Goal: Task Accomplishment & Management: Complete application form

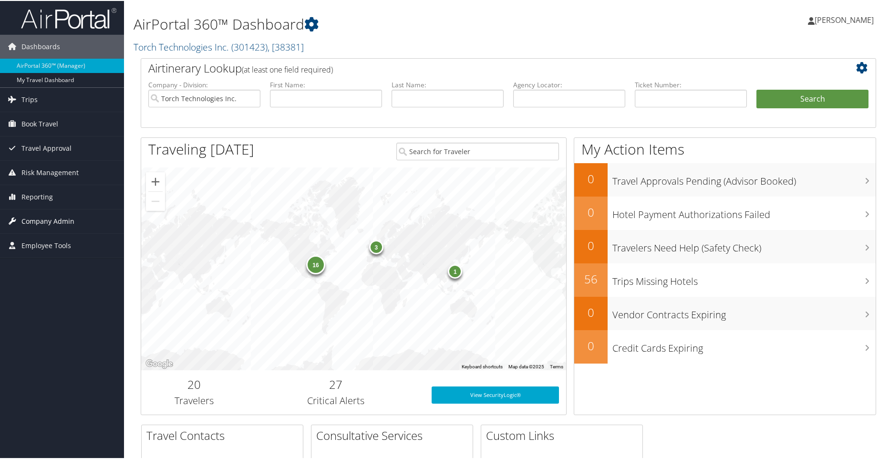
click at [27, 217] on span "Company Admin" at bounding box center [47, 220] width 53 height 24
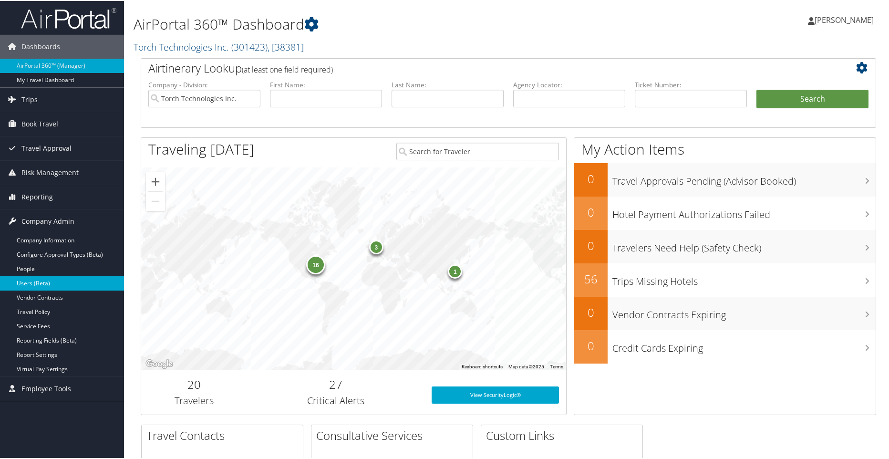
click at [29, 278] on link "Users (Beta)" at bounding box center [62, 282] width 124 height 14
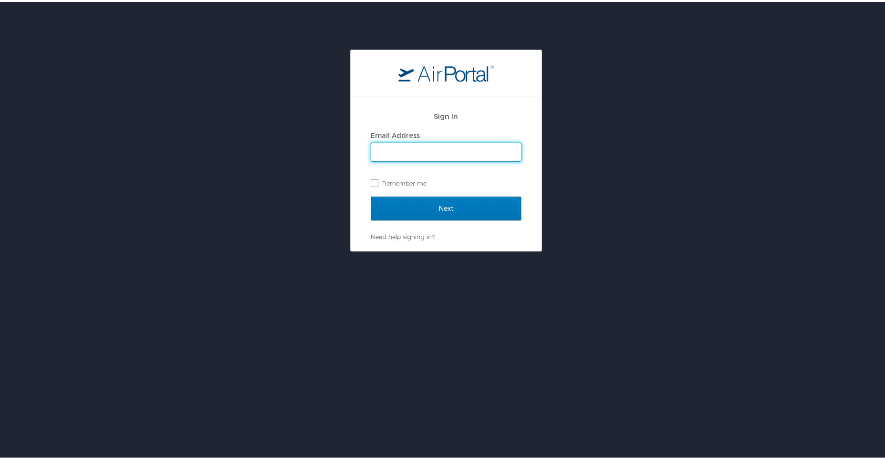
click at [415, 142] on input "Email Address" at bounding box center [446, 150] width 150 height 18
type input "jennifer.diener@torchtechnologies.com"
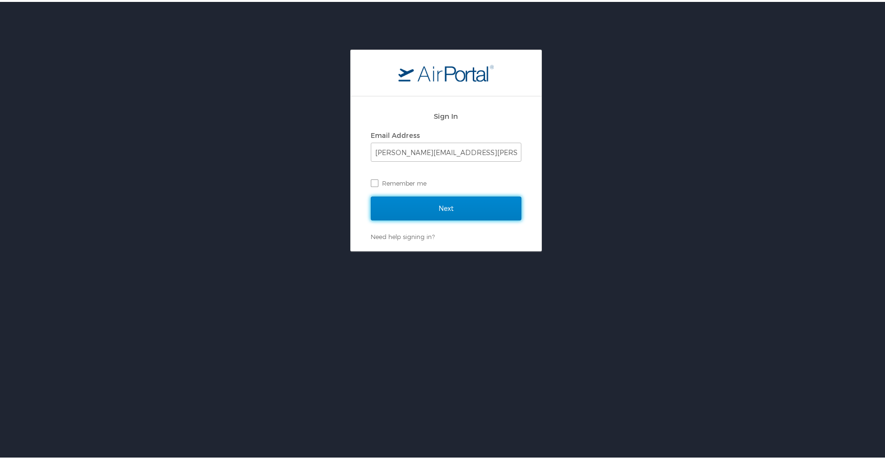
click at [429, 214] on input "Next" at bounding box center [446, 207] width 151 height 24
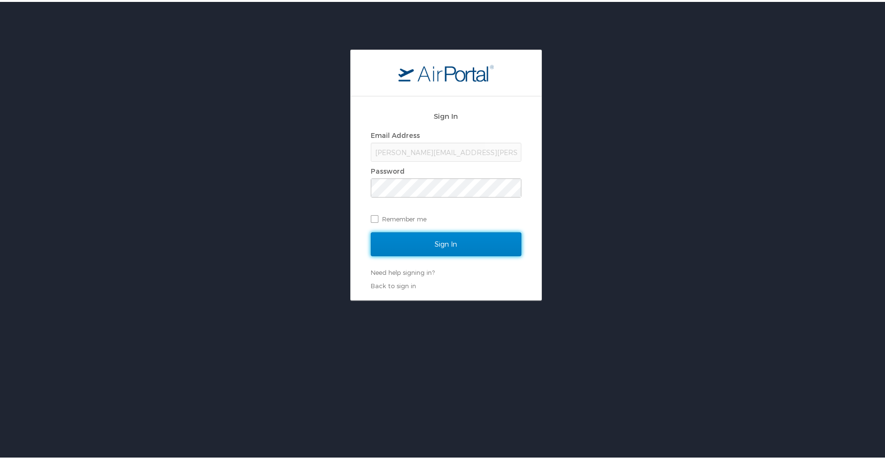
click at [441, 240] on input "Sign In" at bounding box center [446, 242] width 151 height 24
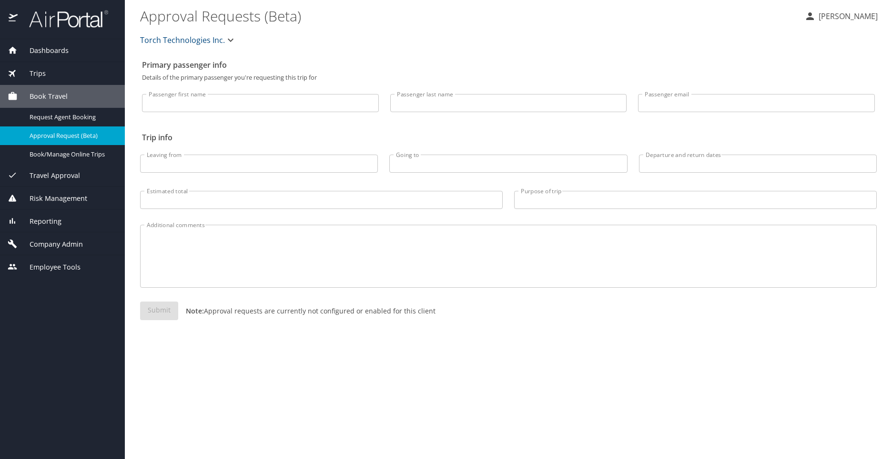
click at [40, 243] on span "Company Admin" at bounding box center [50, 244] width 65 height 10
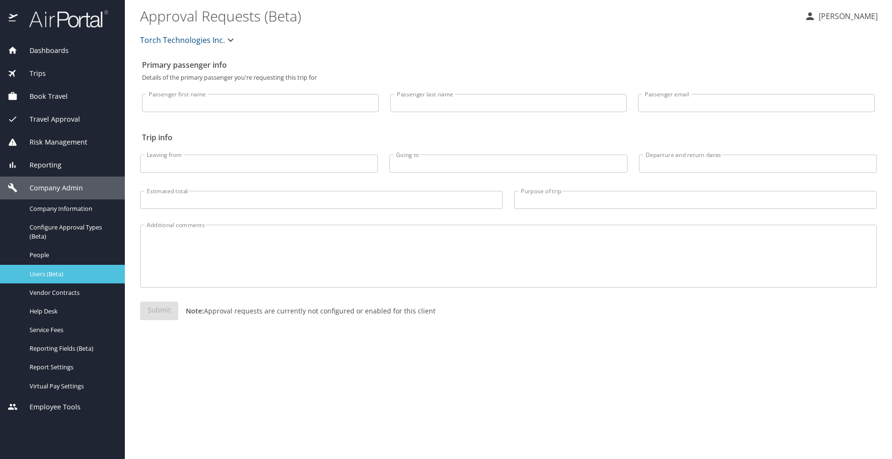
click at [43, 272] on span "Users (Beta)" at bounding box center [72, 273] width 84 height 9
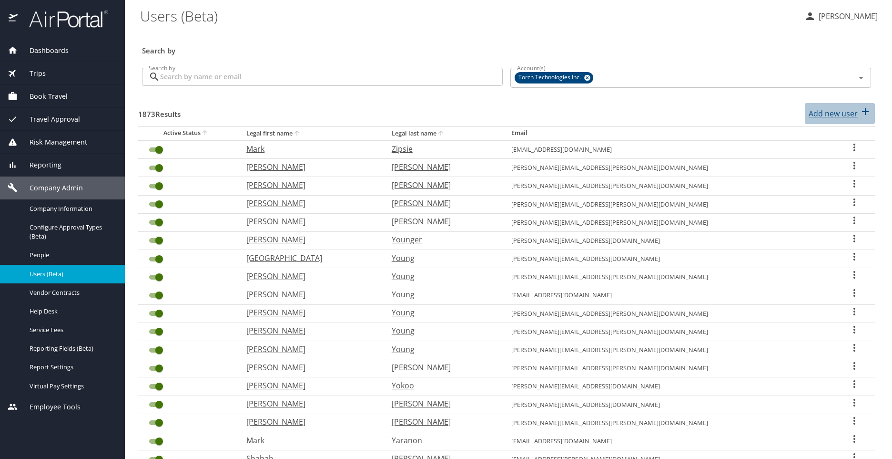
click at [830, 118] on p "Add new user" at bounding box center [833, 113] width 49 height 11
select select "US"
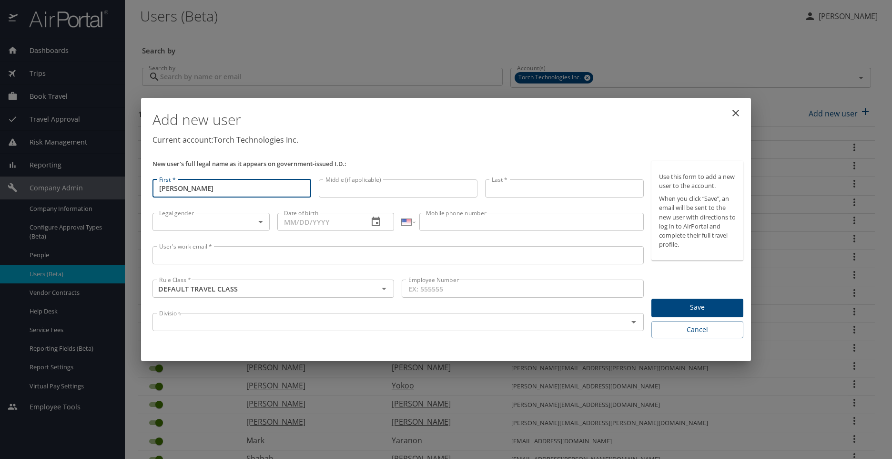
type input "Michael"
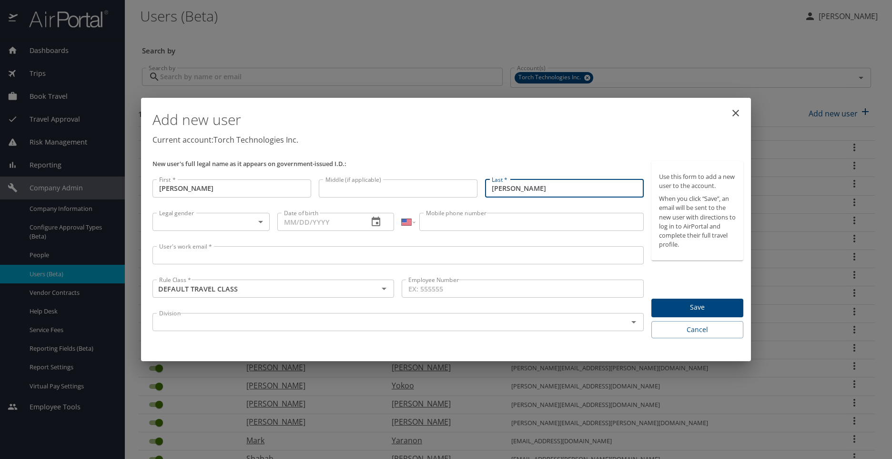
type input "Belcher"
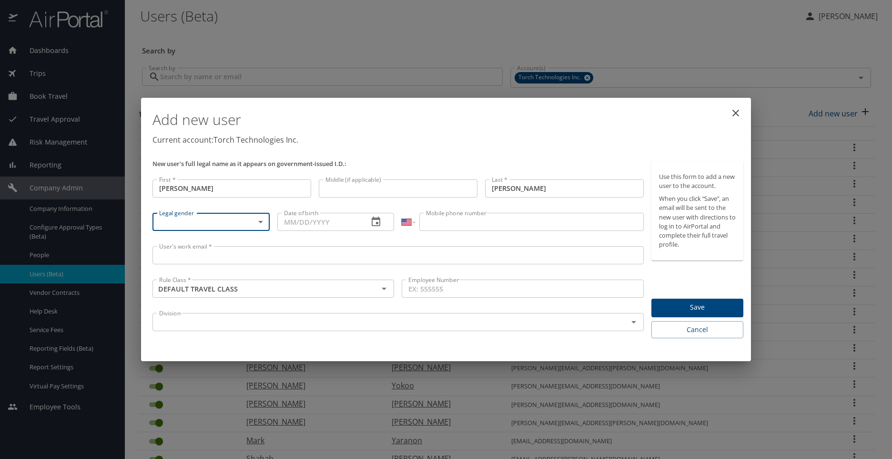
click at [258, 221] on body "Dashboards AirPortal 360™ Manager My Travel Dashboard Trips Airtinerary® Lookup…" at bounding box center [446, 229] width 892 height 459
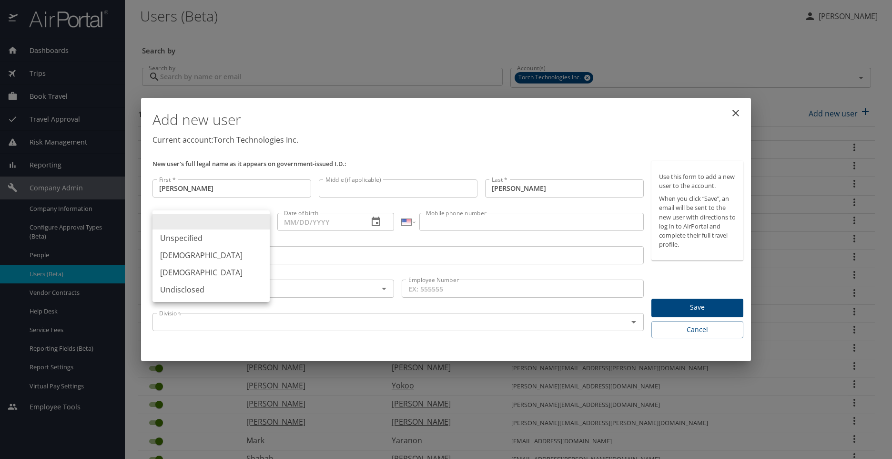
click at [196, 256] on li "Male" at bounding box center [211, 254] width 117 height 17
type input "Male"
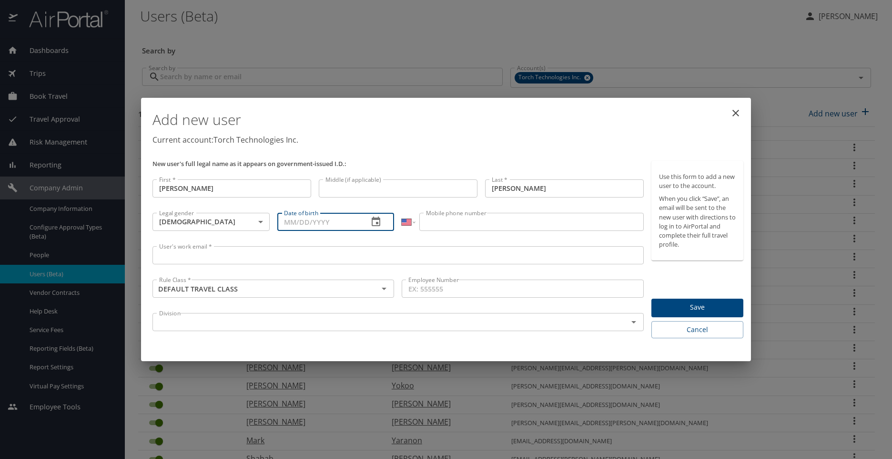
click at [312, 222] on input "Date of birth" at bounding box center [319, 222] width 84 height 18
type input "12/26/1992"
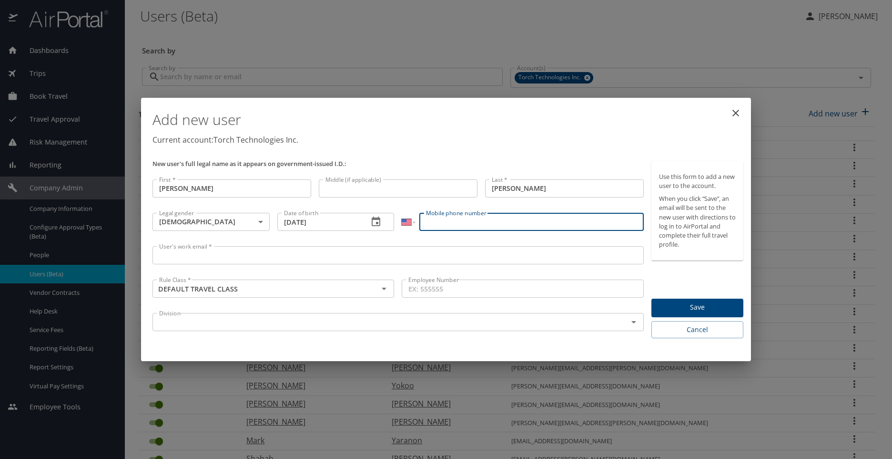
click at [497, 228] on input "Mobile phone number" at bounding box center [532, 222] width 224 height 18
type input "(240) 298-8476"
click at [236, 254] on input "User's work email *" at bounding box center [399, 255] width 492 height 18
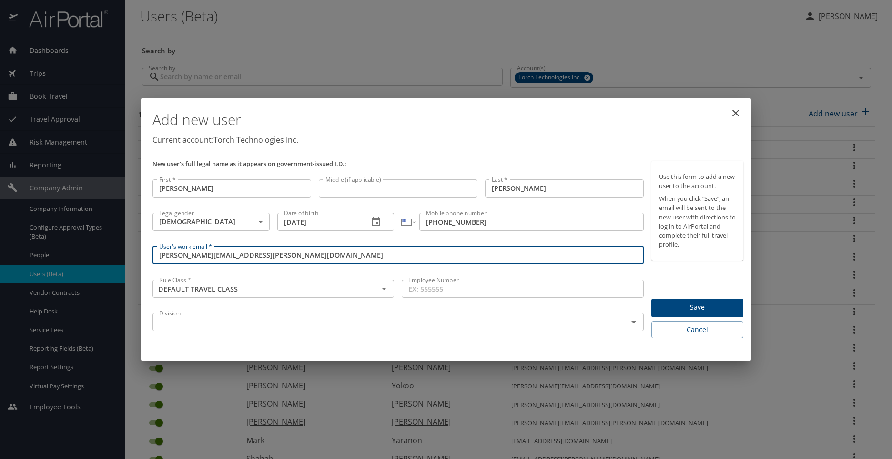
type input "michael.belcher@torchtechnologies.com"
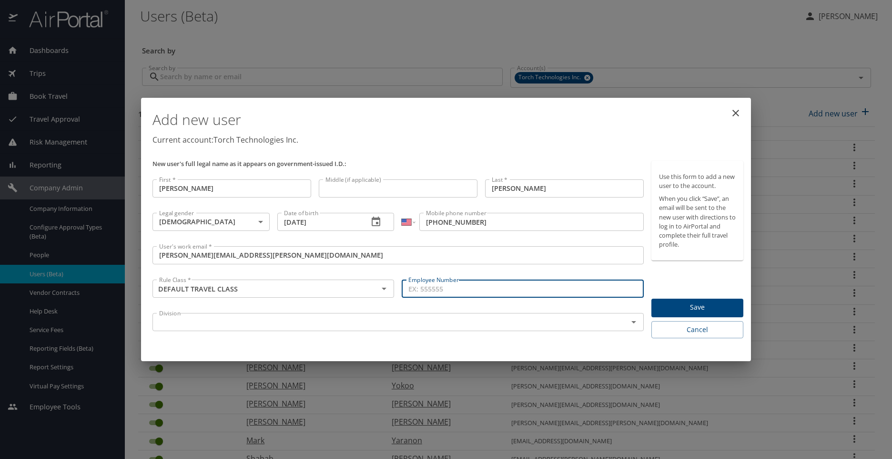
click at [447, 287] on input "Employee Number" at bounding box center [523, 288] width 242 height 18
paste input "03787"
type input "03787"
click at [198, 320] on input "text" at bounding box center [384, 322] width 458 height 12
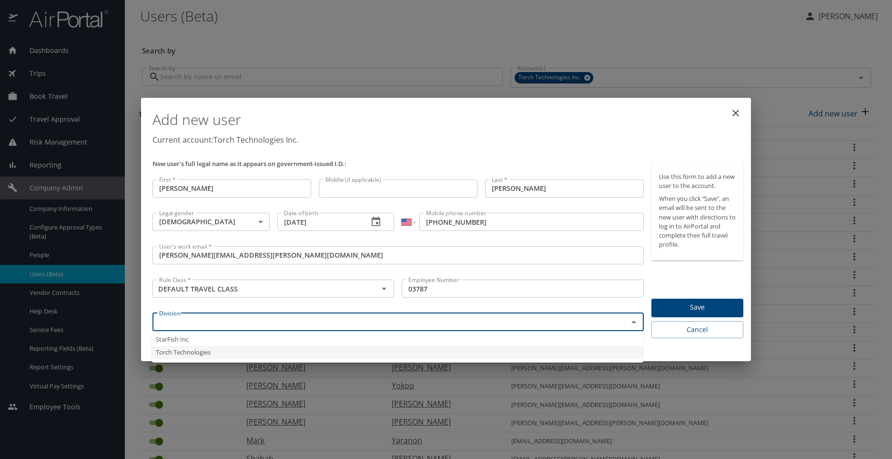
click at [188, 350] on li "Torch Technologies" at bounding box center [398, 352] width 492 height 13
type input "Torch Technologies"
click at [314, 291] on input "DEFAULT TRAVEL CLASS" at bounding box center [259, 288] width 208 height 12
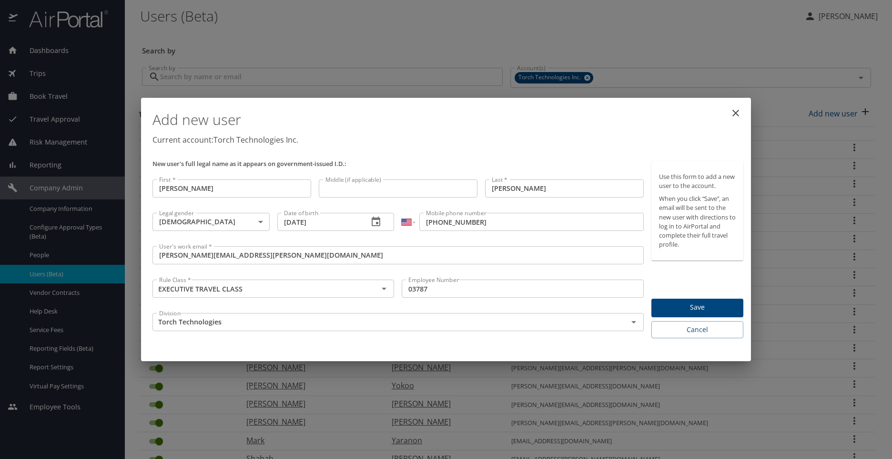
click at [300, 357] on div "Add new user Current account: Torch Technologies Inc. New user's full legal nam…" at bounding box center [446, 230] width 610 height 264
click at [341, 289] on input "EXECUTIVE TRAVEL CLASS" at bounding box center [259, 288] width 208 height 12
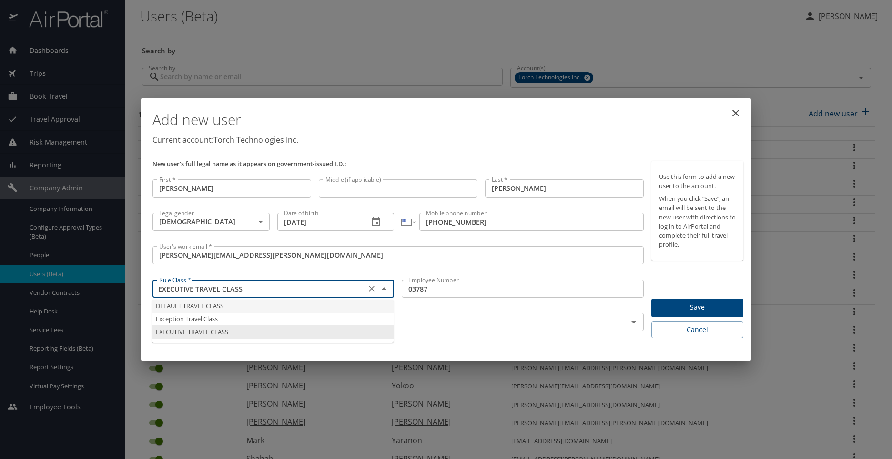
click at [225, 308] on li "DEFAULT TRAVEL CLASS" at bounding box center [273, 305] width 242 height 13
type input "DEFAULT TRAVEL CLASS"
click at [695, 305] on span "Save" at bounding box center [697, 307] width 77 height 12
